Goal: Information Seeking & Learning: Learn about a topic

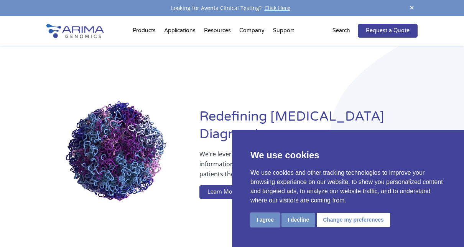
click at [271, 220] on button "I agree" at bounding box center [265, 219] width 30 height 14
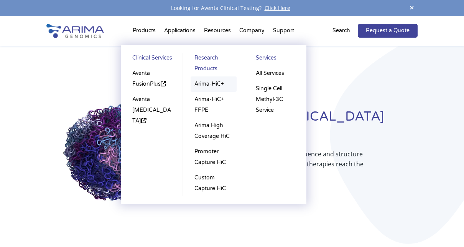
click at [213, 86] on link "Arima-HiC+" at bounding box center [214, 83] width 46 height 15
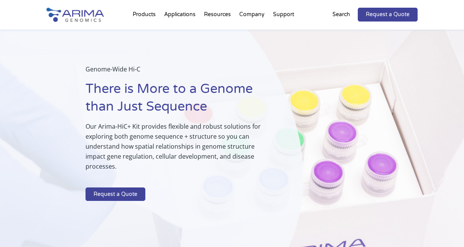
scroll to position [12, 0]
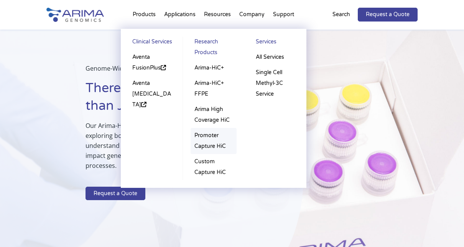
click at [202, 143] on link "Promoter Capture HiC" at bounding box center [214, 141] width 46 height 26
